Goal: Check status: Check status

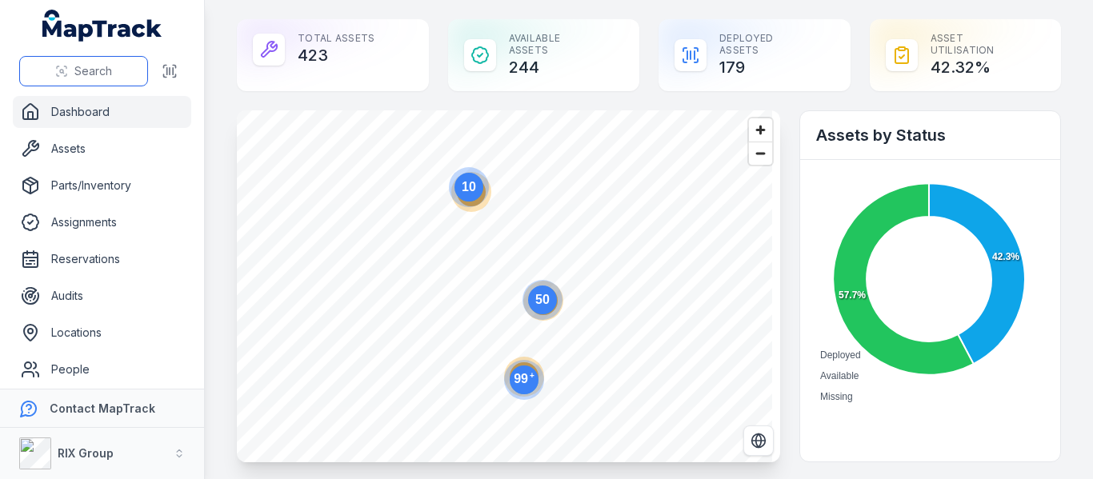
click at [77, 62] on button "Search" at bounding box center [83, 71] width 129 height 30
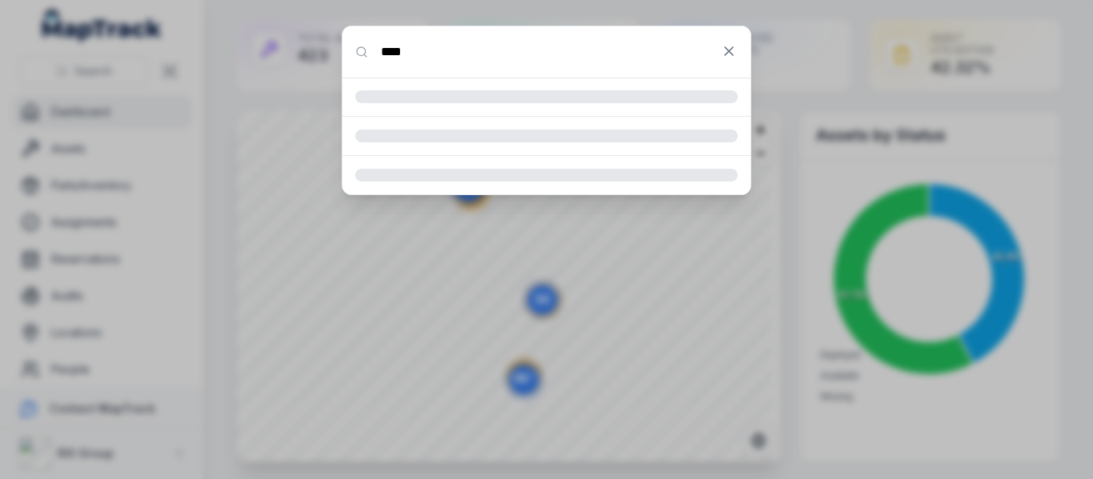
type input "****"
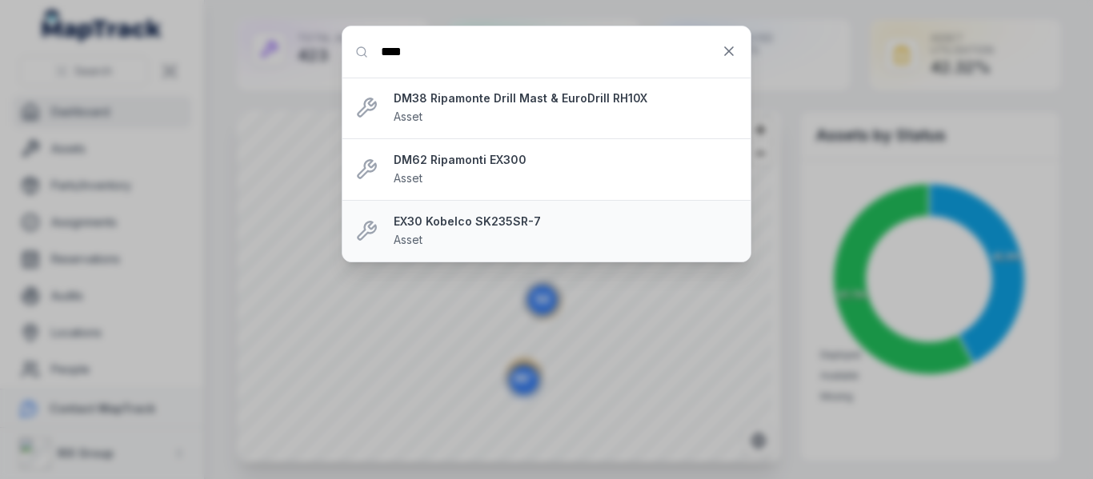
click at [437, 230] on div "EX30 Kobelco SK235SR-7 Asset" at bounding box center [566, 231] width 344 height 35
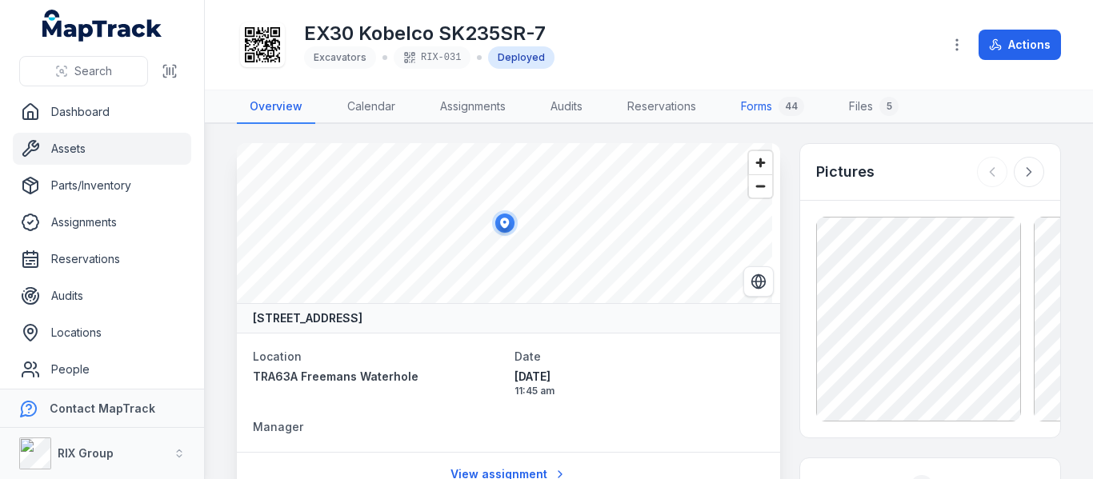
click at [761, 103] on link "Forms 44" at bounding box center [772, 107] width 89 height 34
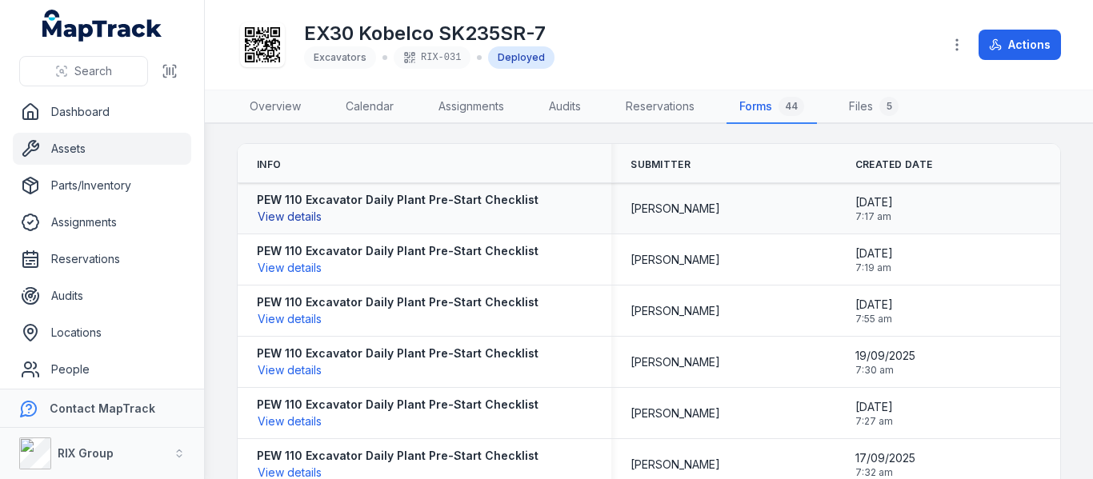
click at [282, 219] on button "View details" at bounding box center [290, 217] width 66 height 18
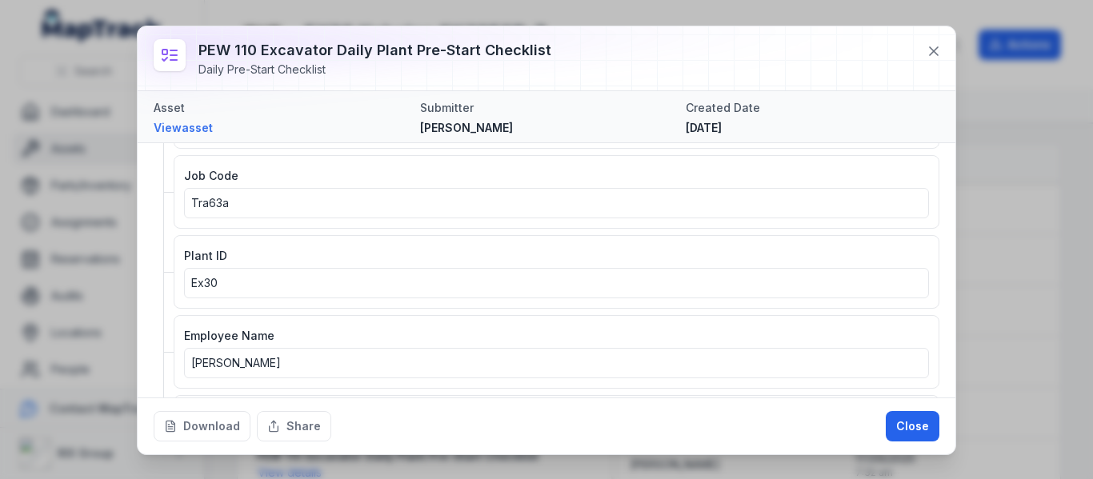
scroll to position [240, 0]
click at [933, 48] on icon at bounding box center [934, 51] width 16 height 16
